Goal: Information Seeking & Learning: Check status

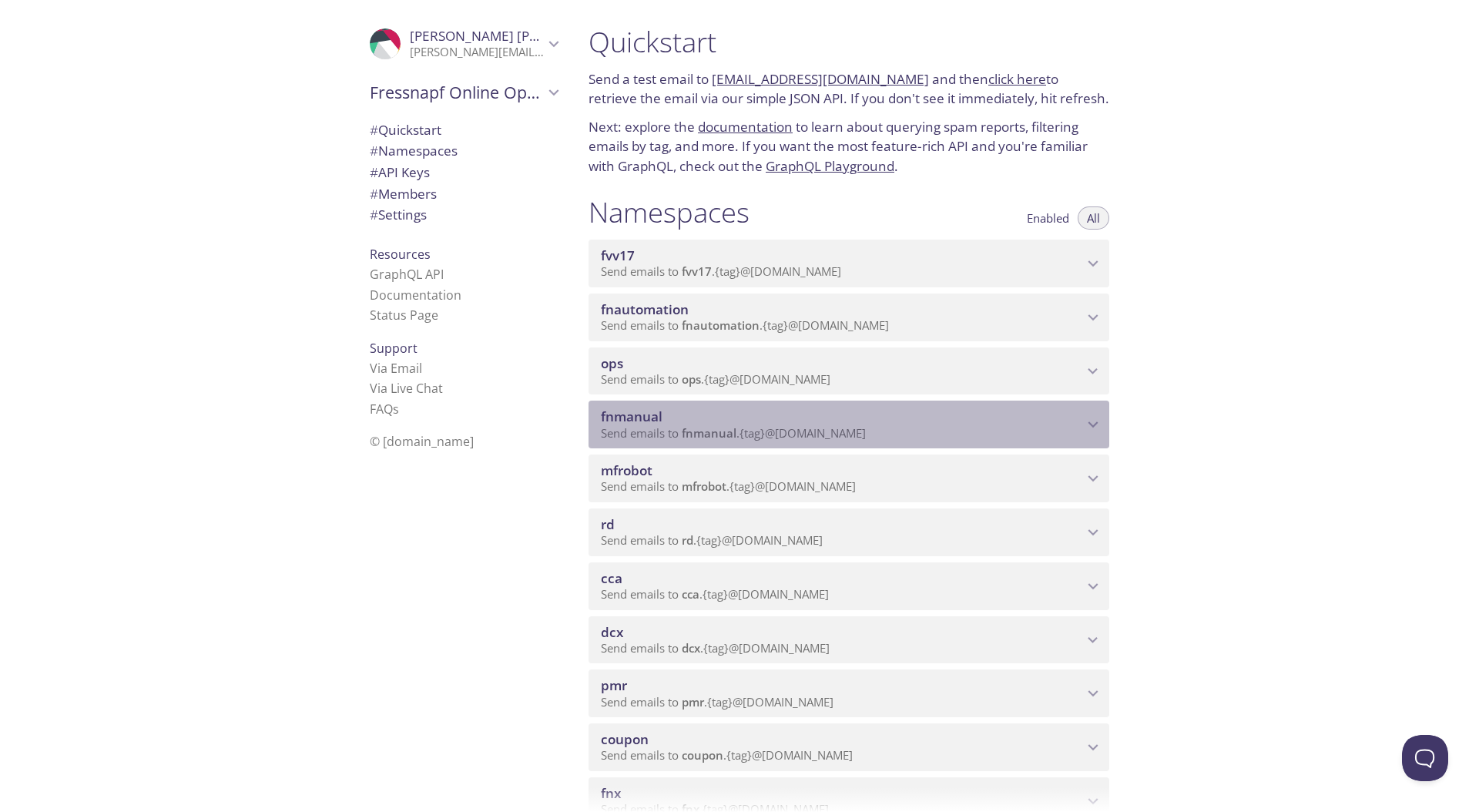
click at [1033, 423] on span "fnmanual" at bounding box center [841, 416] width 482 height 17
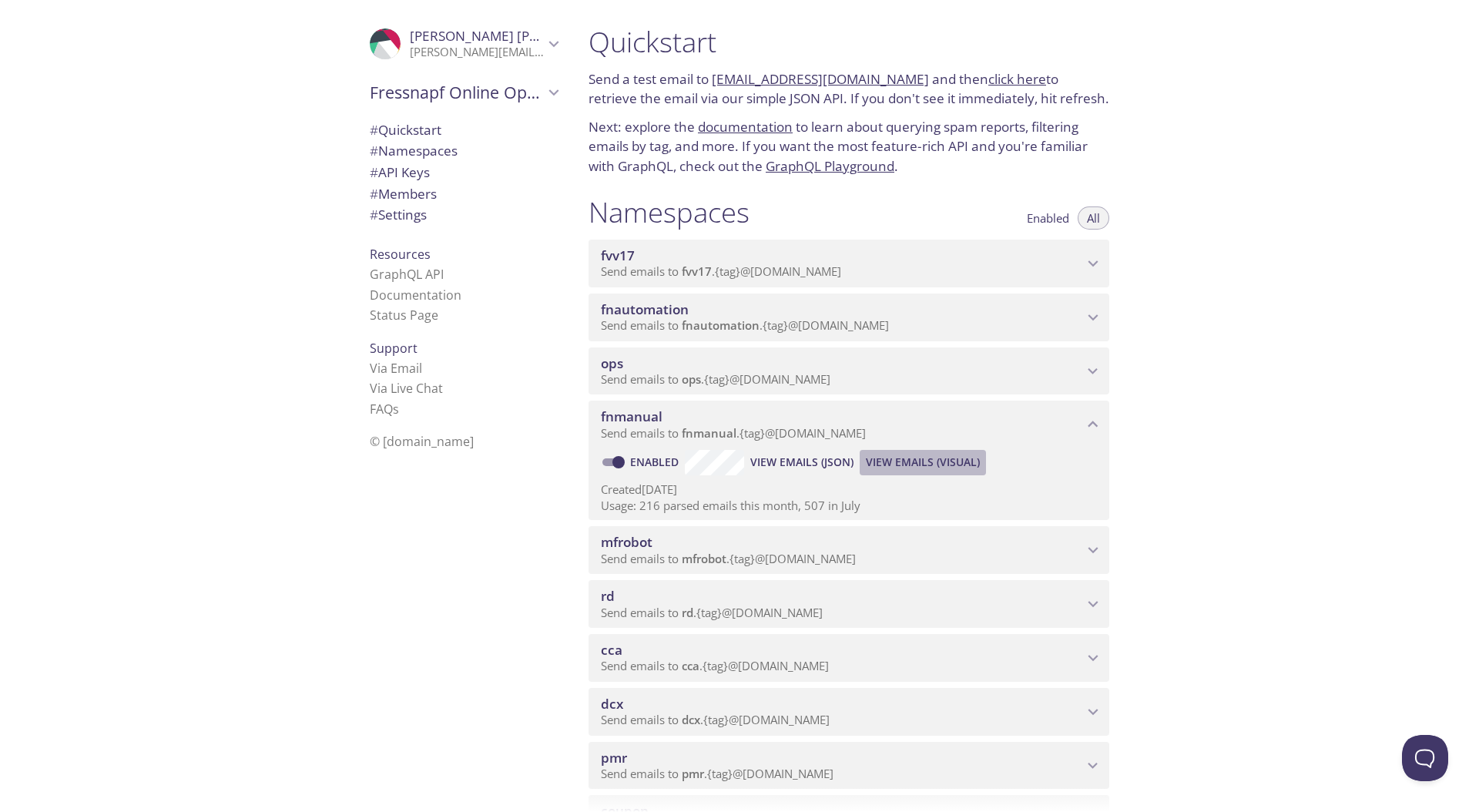
click at [943, 475] on button "View Emails (Visual)" at bounding box center [923, 462] width 126 height 25
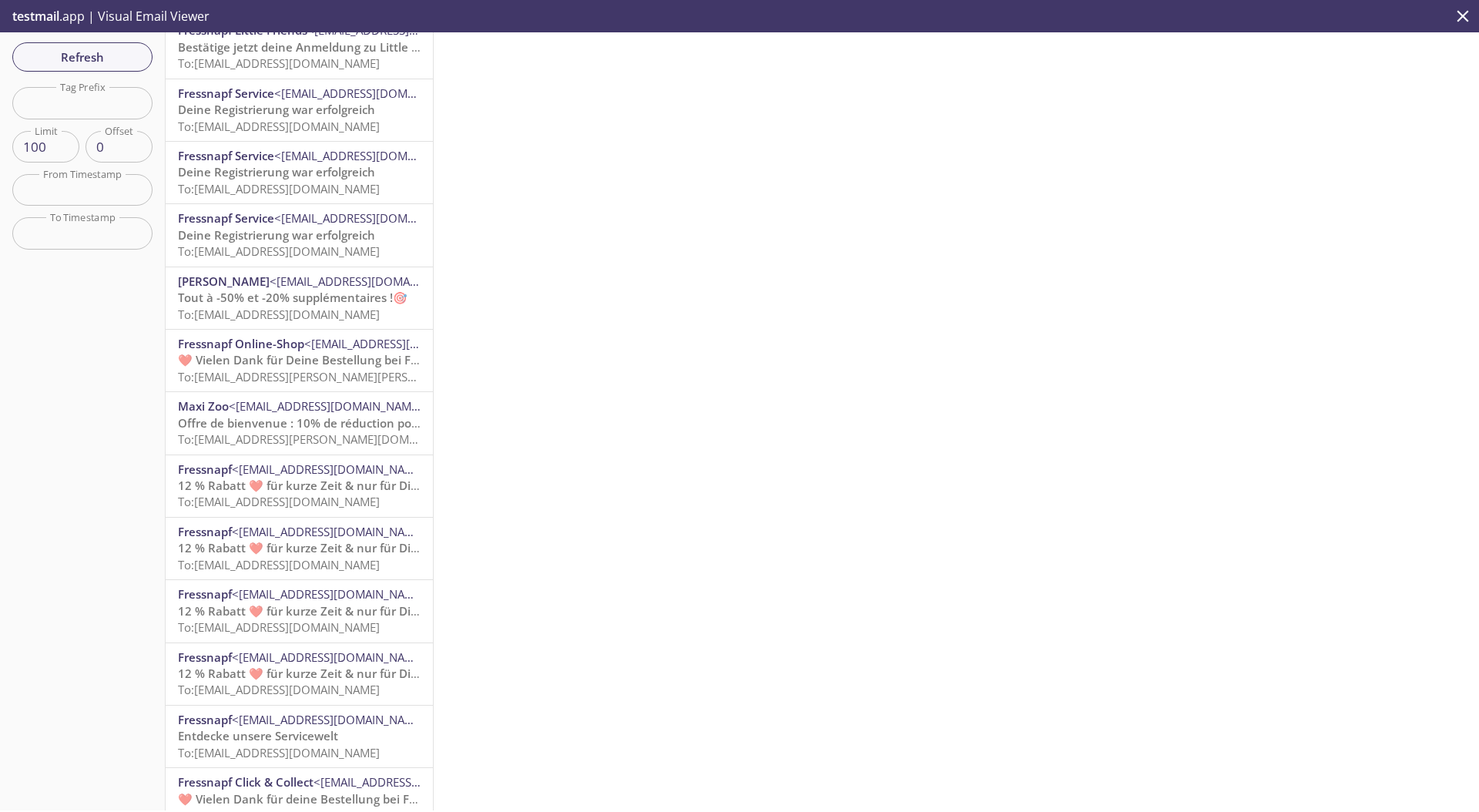
scroll to position [4895, 0]
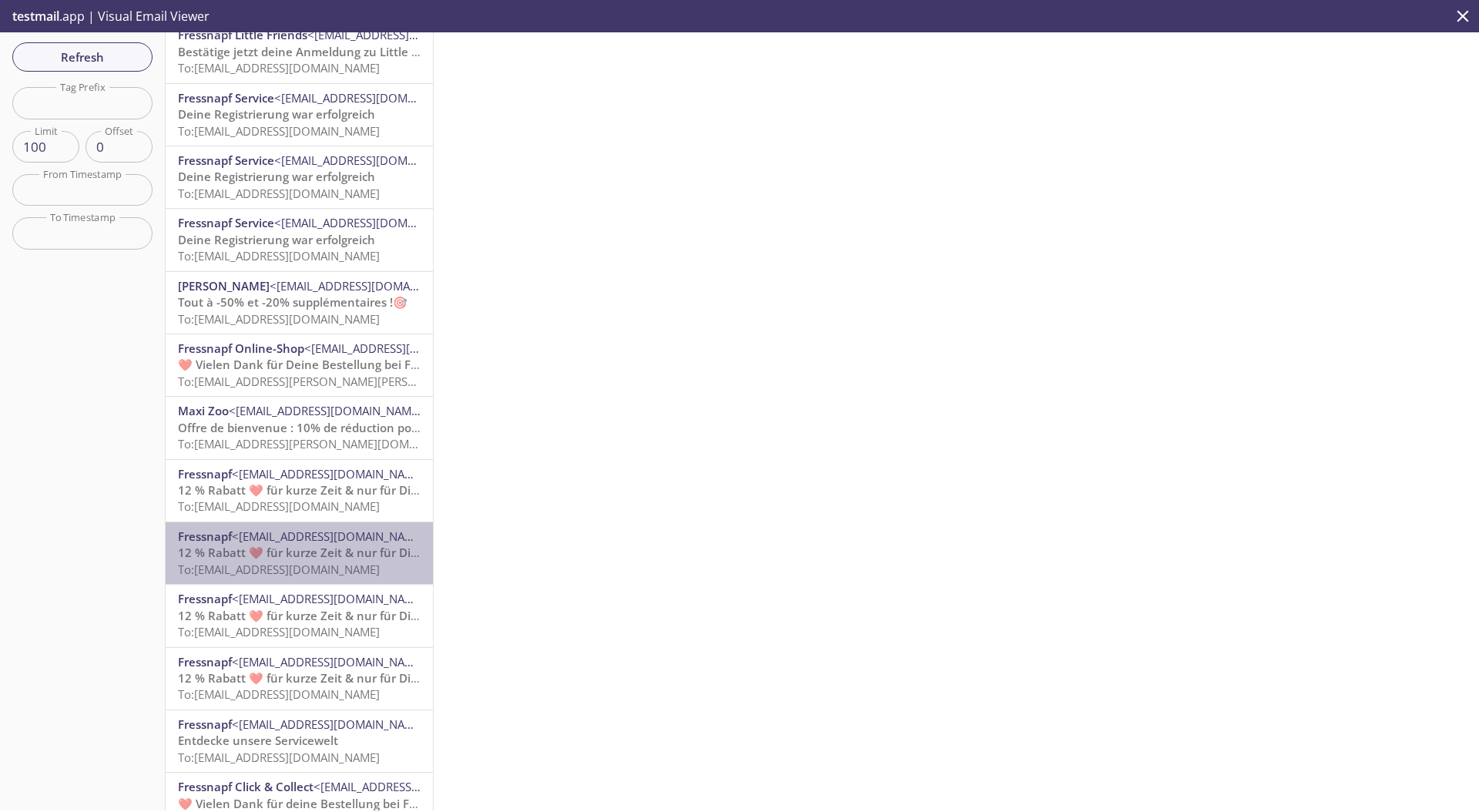
click at [345, 532] on span "<[EMAIL_ADDRESS][DOMAIN_NAME]>" at bounding box center [331, 535] width 199 height 15
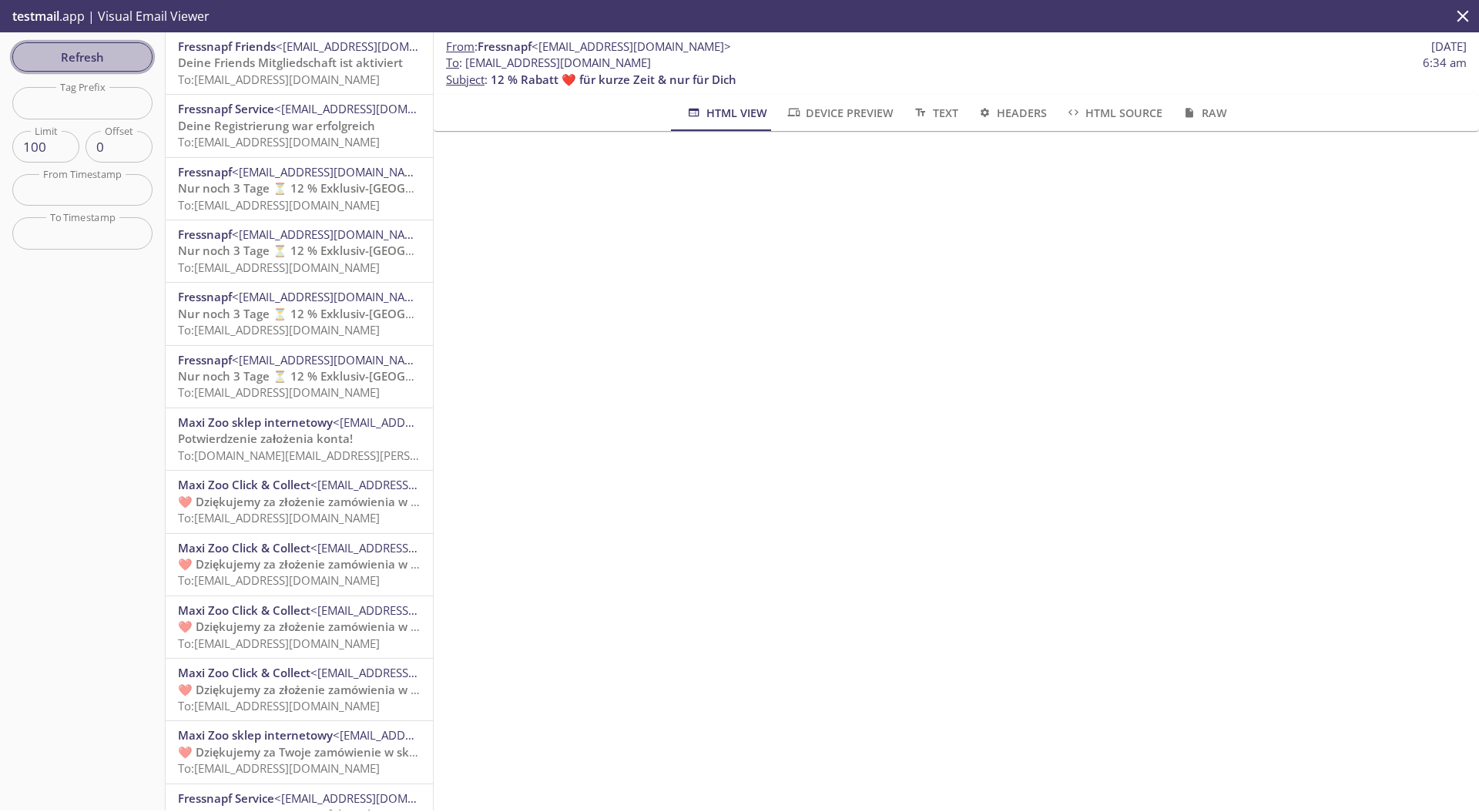
click at [101, 53] on span "Refresh" at bounding box center [82, 57] width 115 height 20
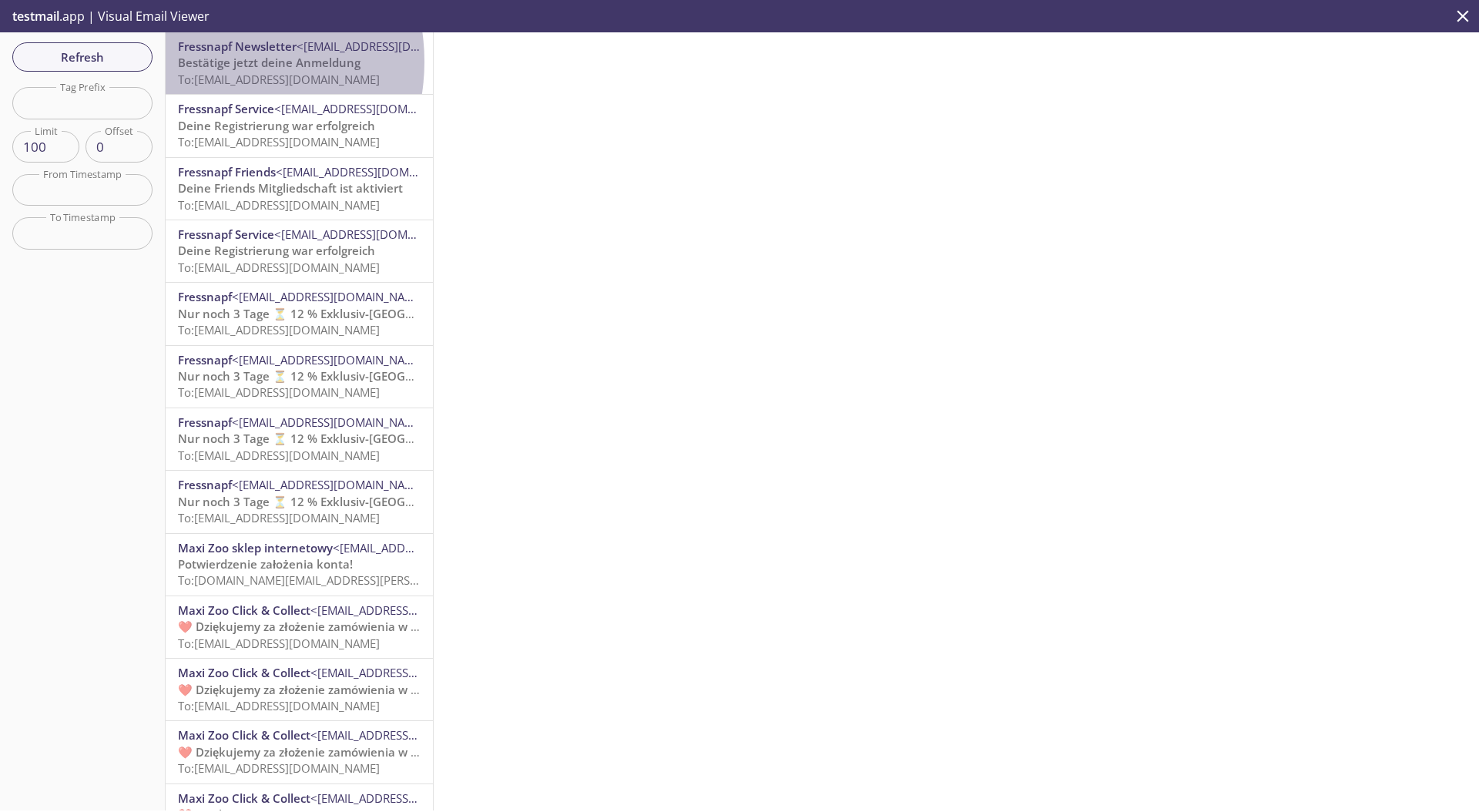
click at [211, 61] on span "Bestätige jetzt deine Anmeldung" at bounding box center [269, 62] width 182 height 15
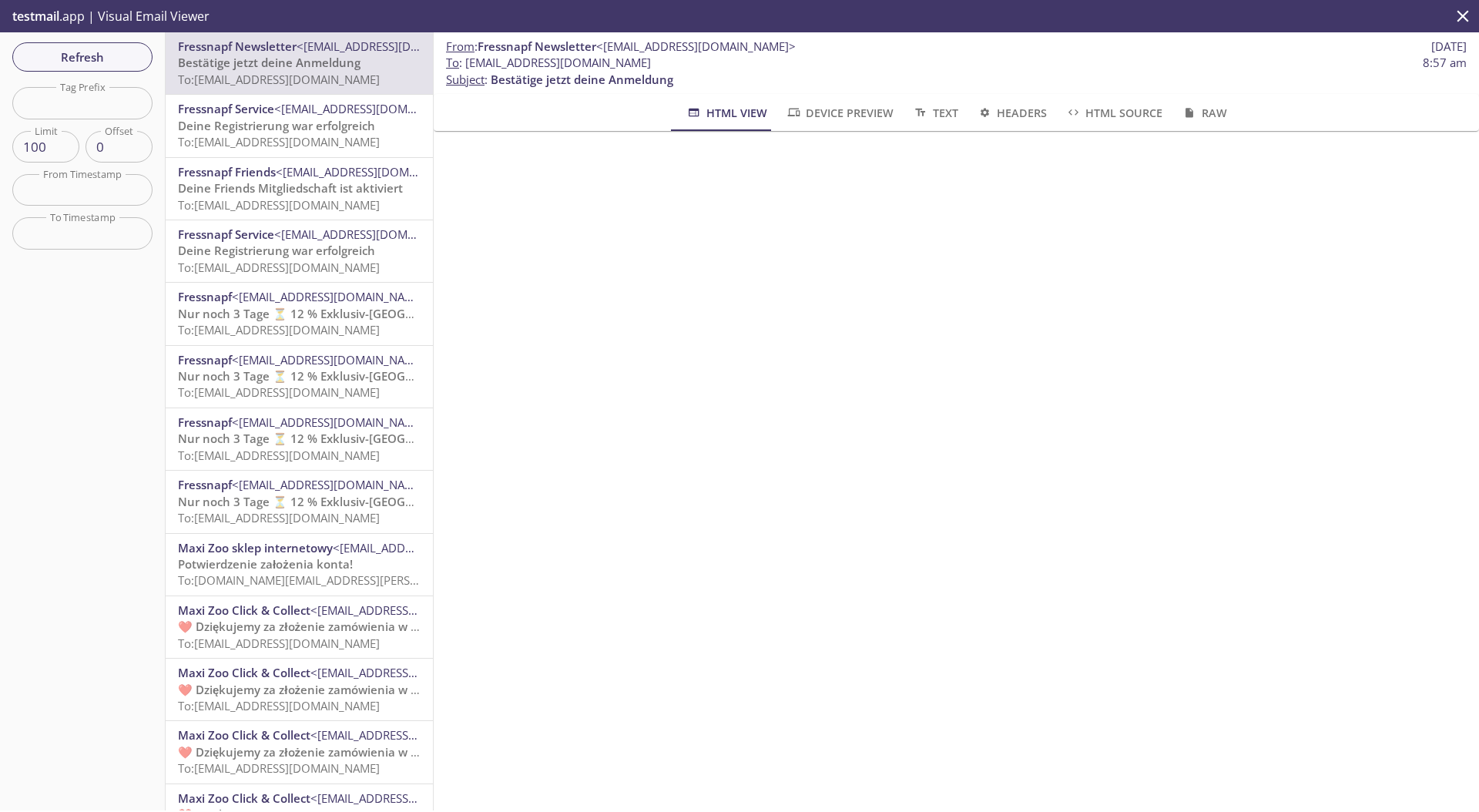
scroll to position [83, 0]
